Goal: Transaction & Acquisition: Purchase product/service

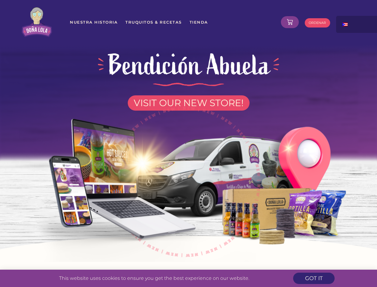
click at [189, 143] on img at bounding box center [189, 178] width 340 height 166
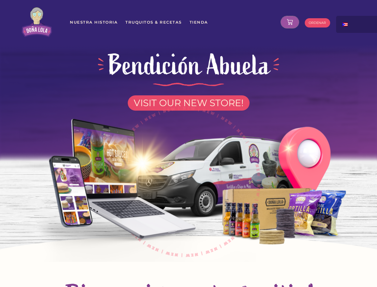
click at [290, 22] on icon at bounding box center [290, 22] width 6 height 6
click at [358, 24] on div at bounding box center [366, 22] width 60 height 13
